Goal: Book appointment/travel/reservation

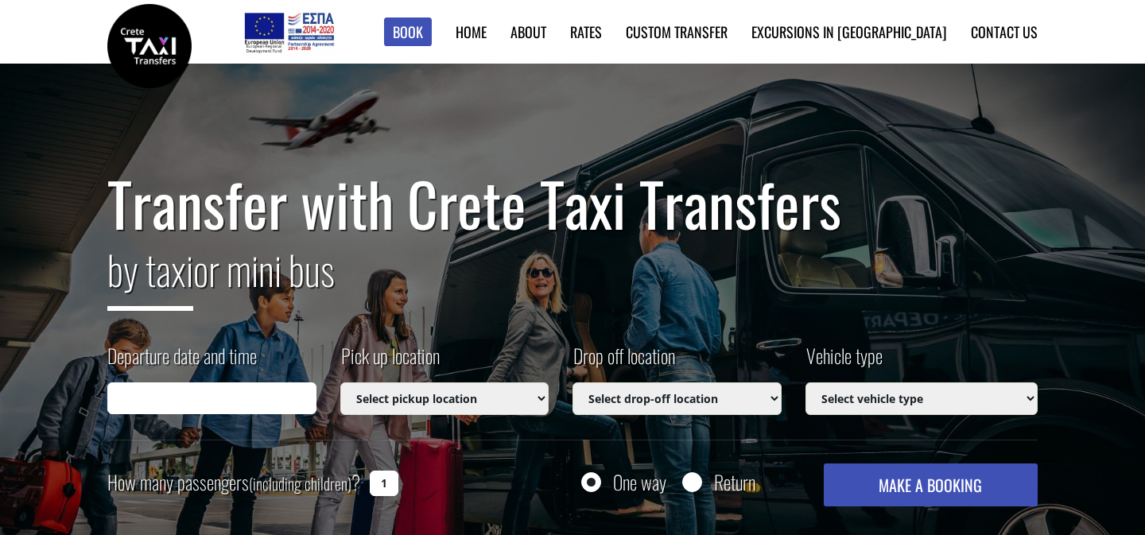
type input "[DATE] 02:10"
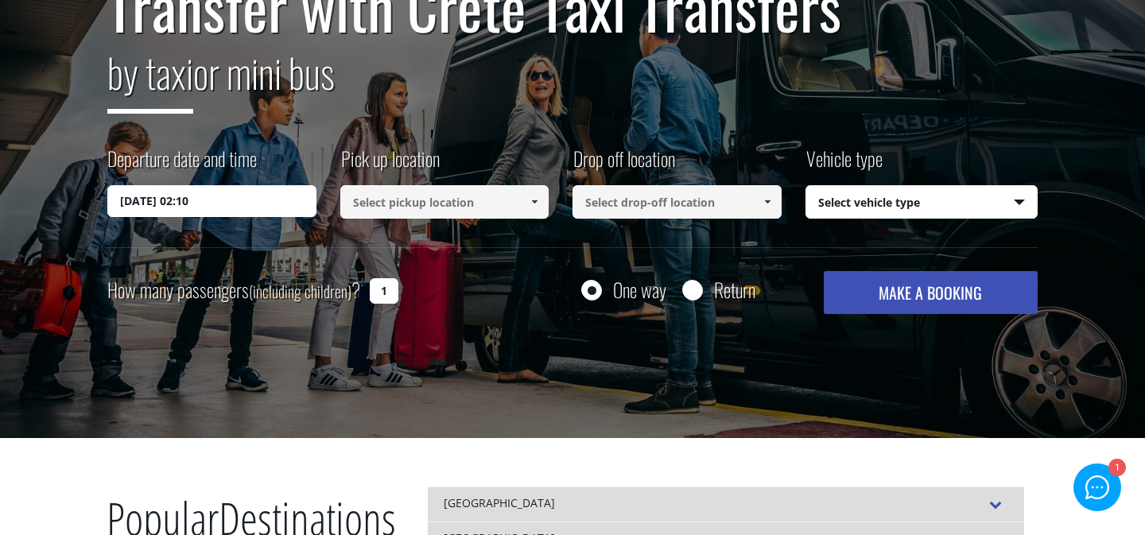
scroll to position [204, 0]
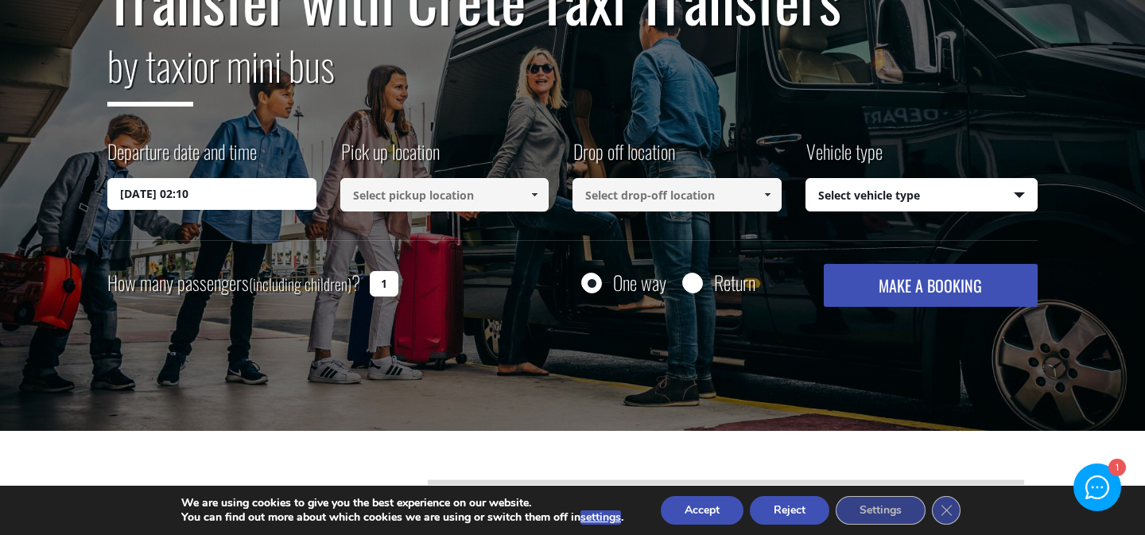
click at [394, 203] on input at bounding box center [444, 194] width 209 height 33
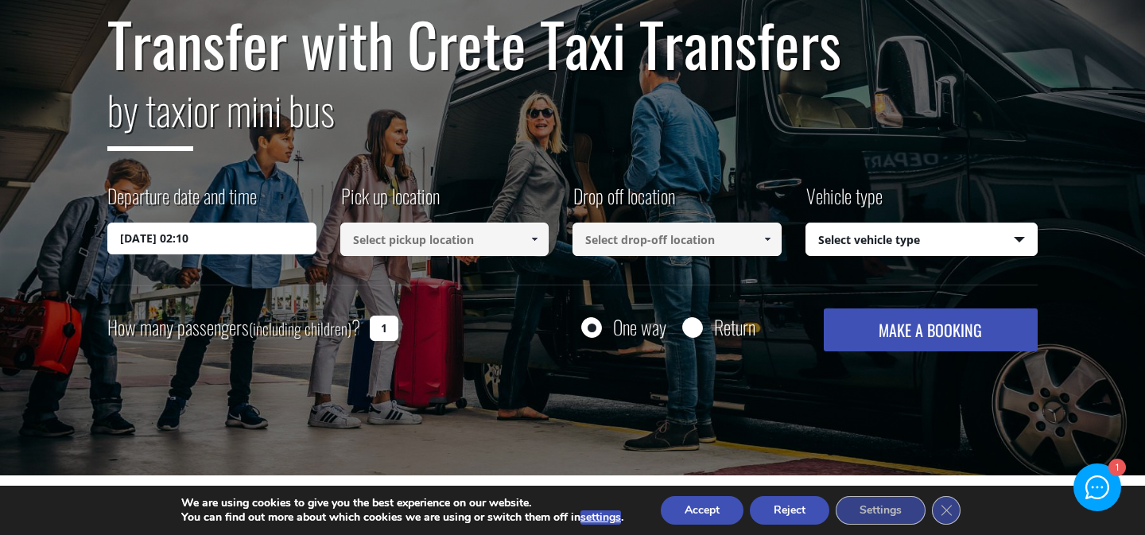
scroll to position [163, 0]
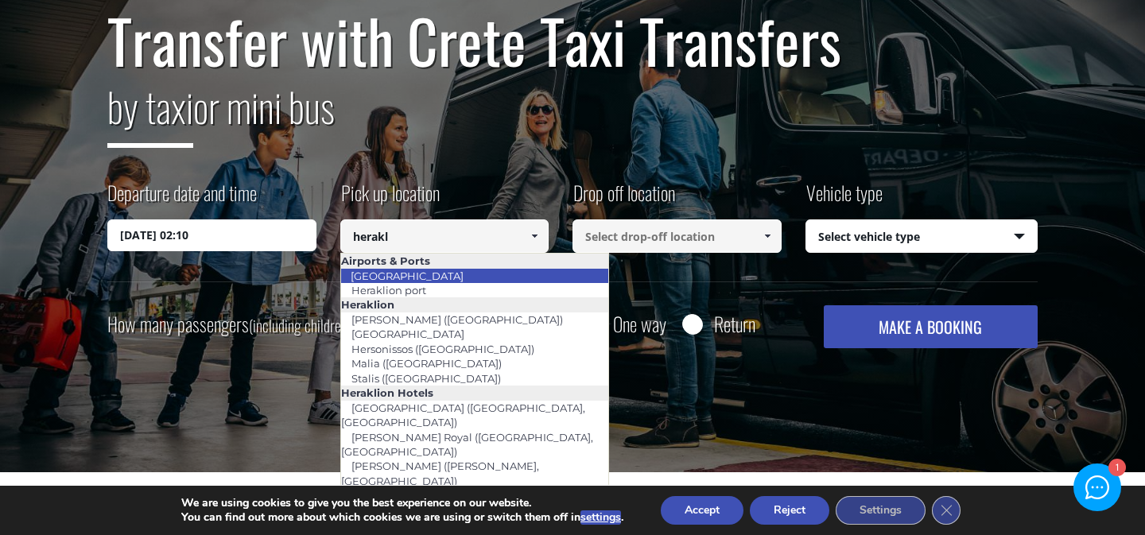
click at [419, 277] on link "[GEOGRAPHIC_DATA]" at bounding box center [407, 276] width 134 height 22
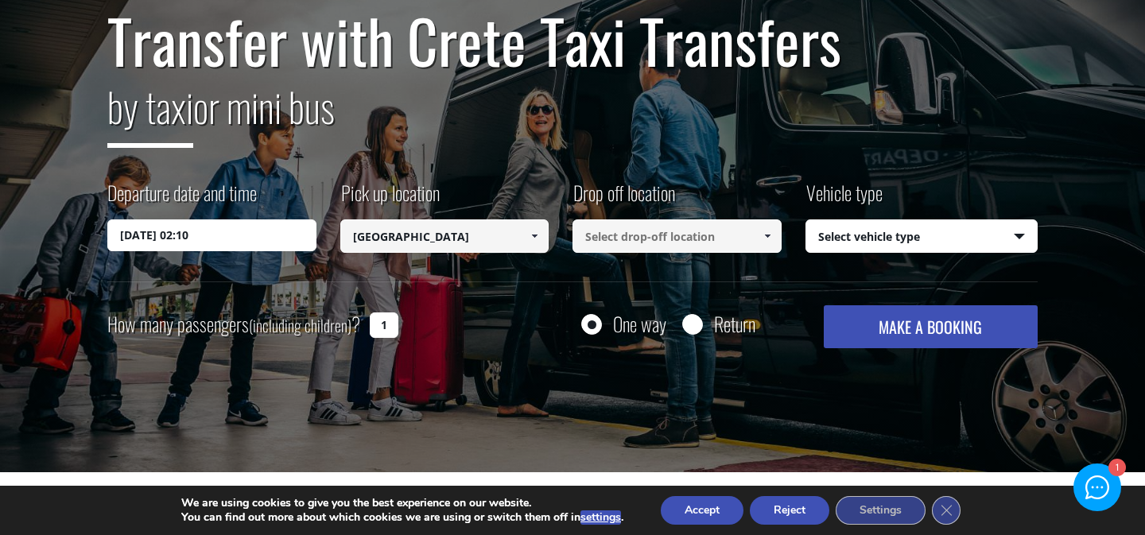
type input "[GEOGRAPHIC_DATA]"
click at [634, 244] on input at bounding box center [676, 235] width 209 height 33
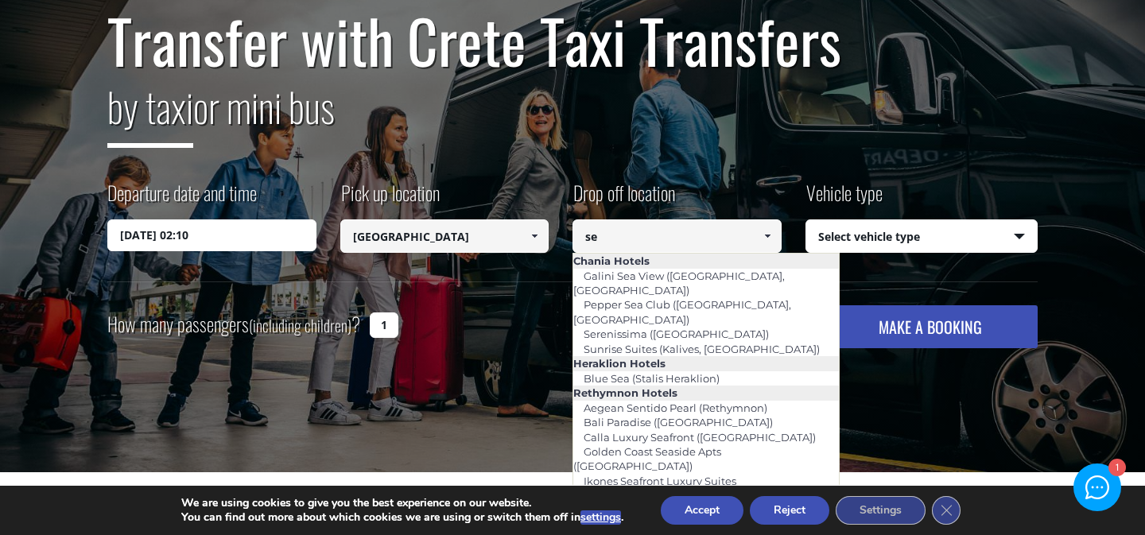
type input "s"
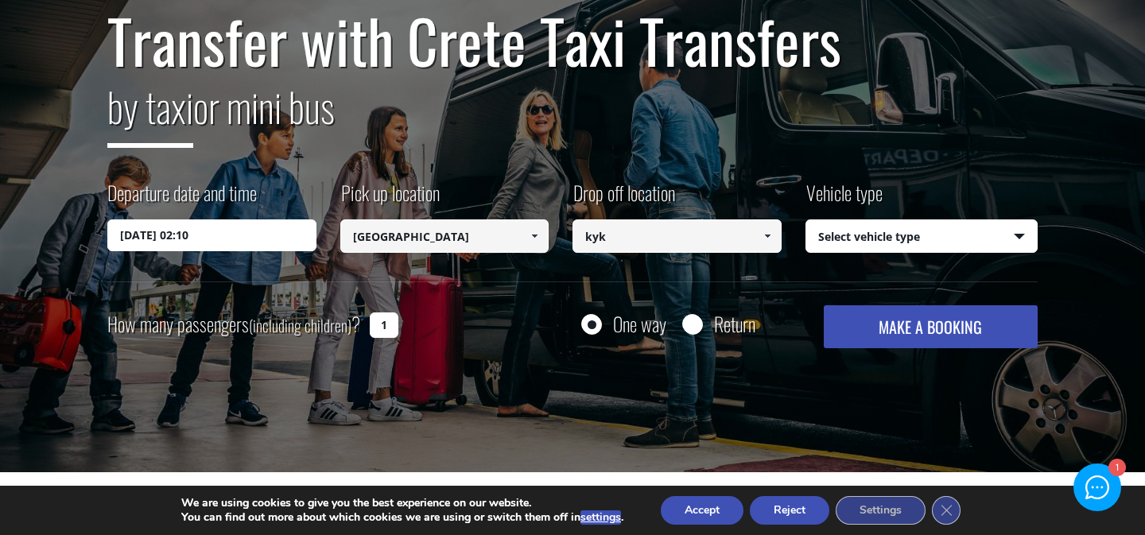
type input "kyk"
